Goal: Information Seeking & Learning: Check status

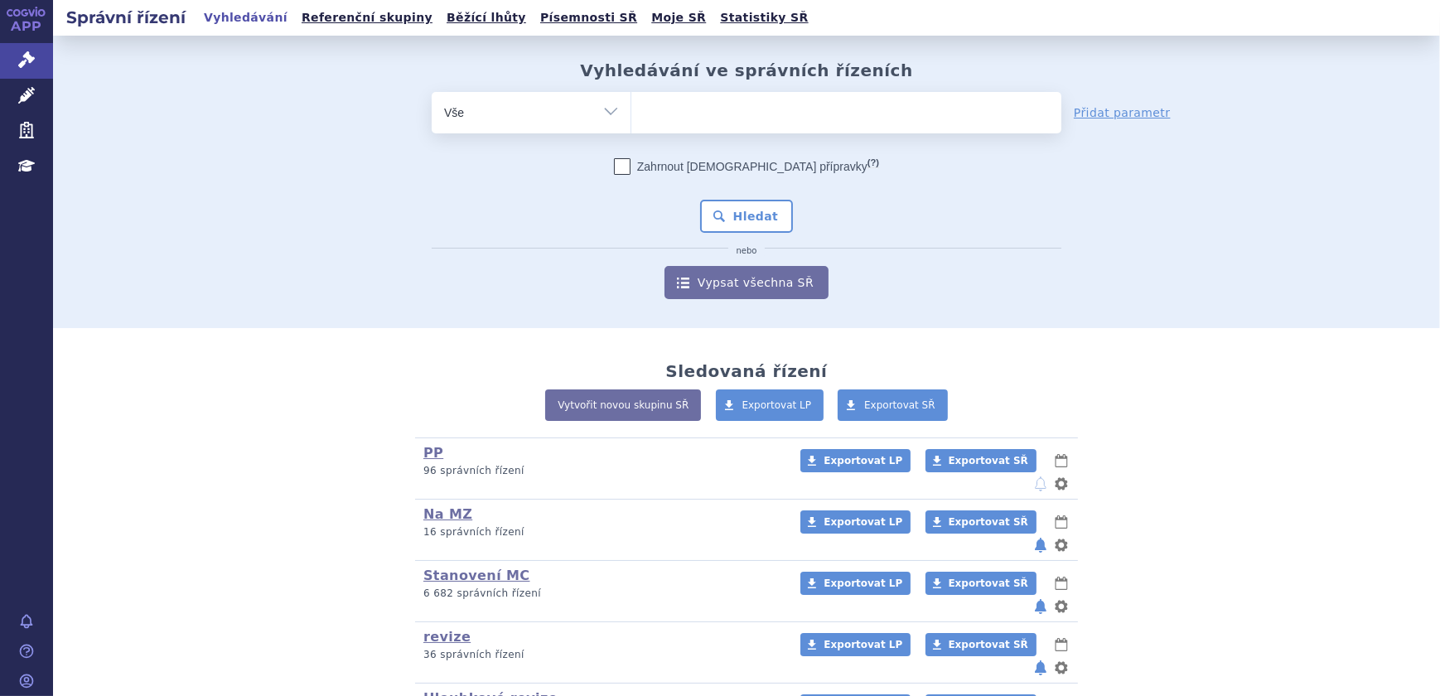
click at [744, 102] on ul at bounding box center [846, 109] width 430 height 35
click at [631, 102] on select at bounding box center [630, 111] width 1 height 41
paste input "SUKLS330117/2021"
type input "SUKLS330117/2021"
select select "SUKLS330117/2021"
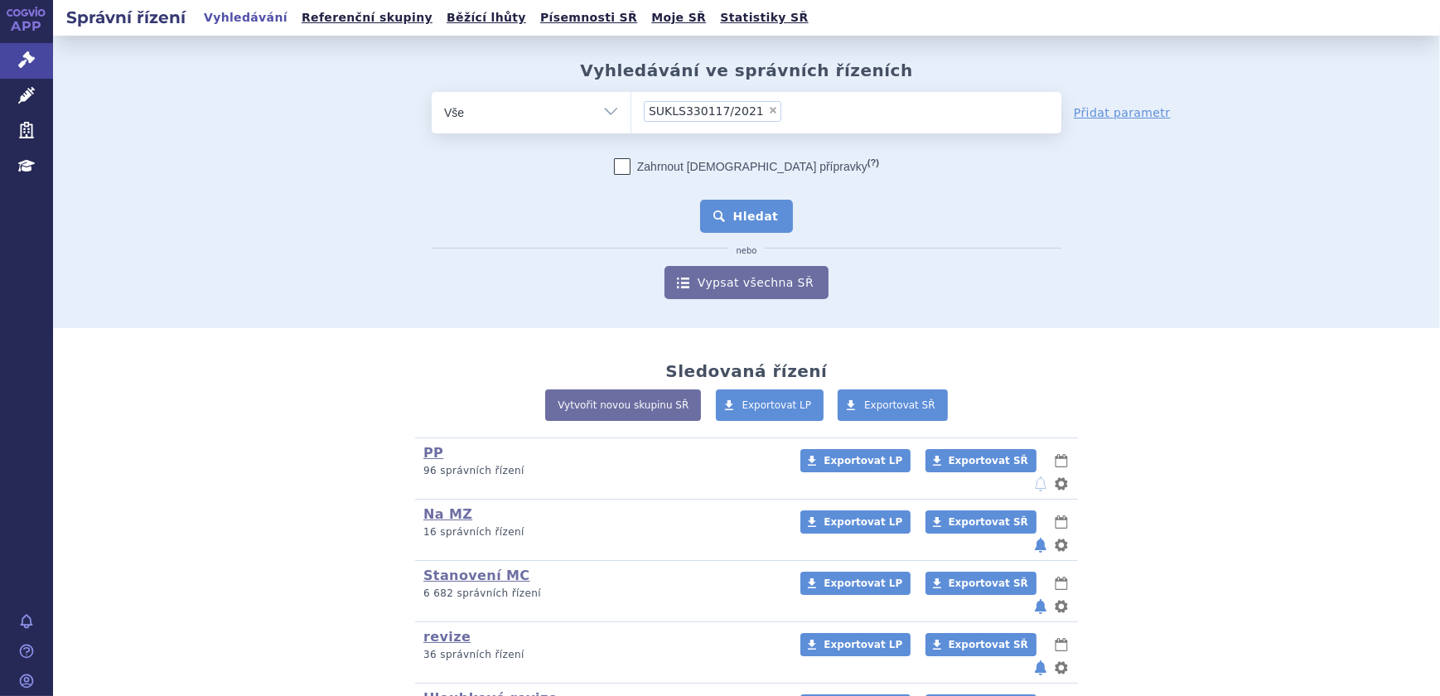
click at [736, 216] on button "Hledat" at bounding box center [747, 216] width 94 height 33
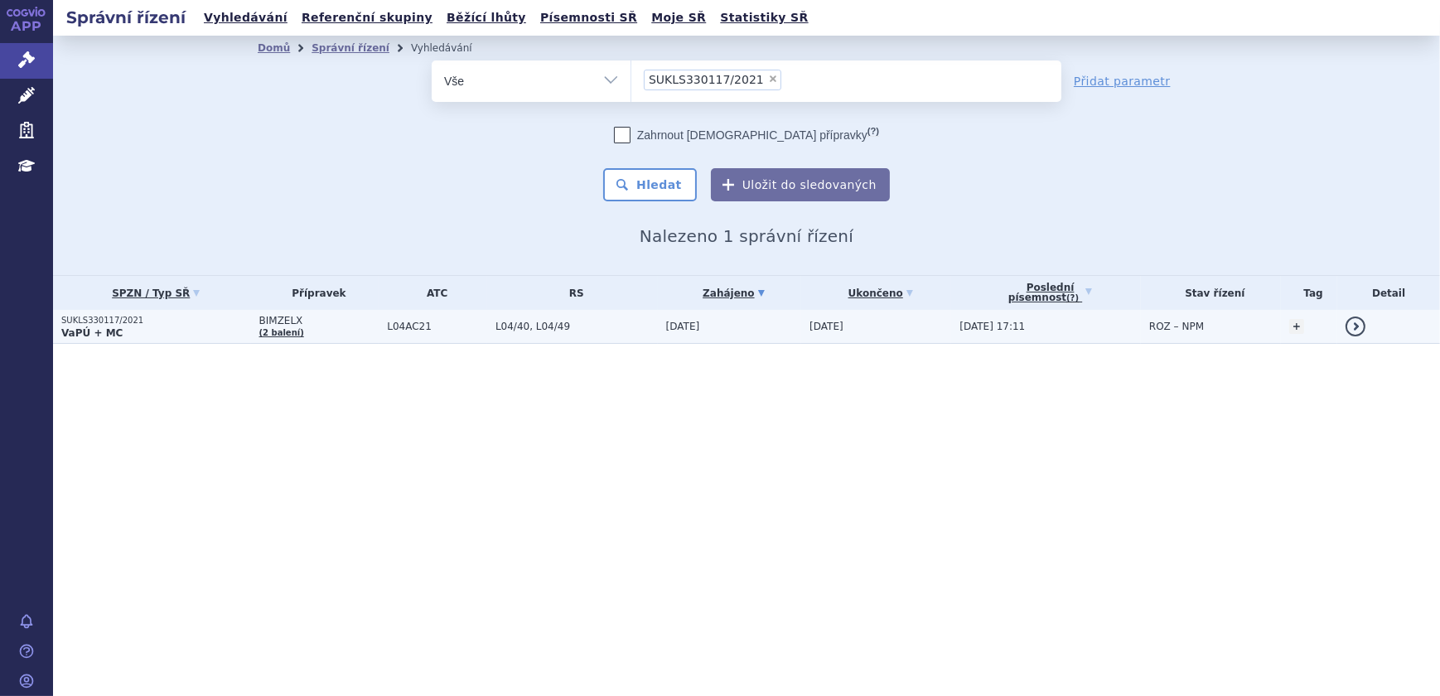
click at [788, 323] on td "[DATE]" at bounding box center [730, 327] width 144 height 34
